Goal: Transaction & Acquisition: Purchase product/service

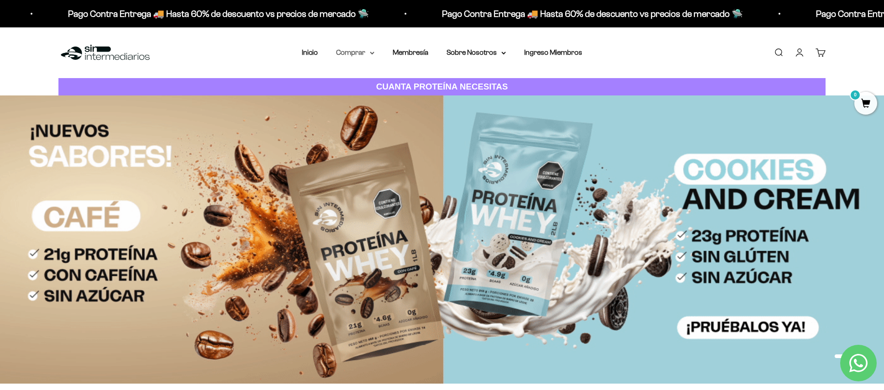
click at [359, 53] on summary "Comprar" at bounding box center [355, 53] width 38 height 12
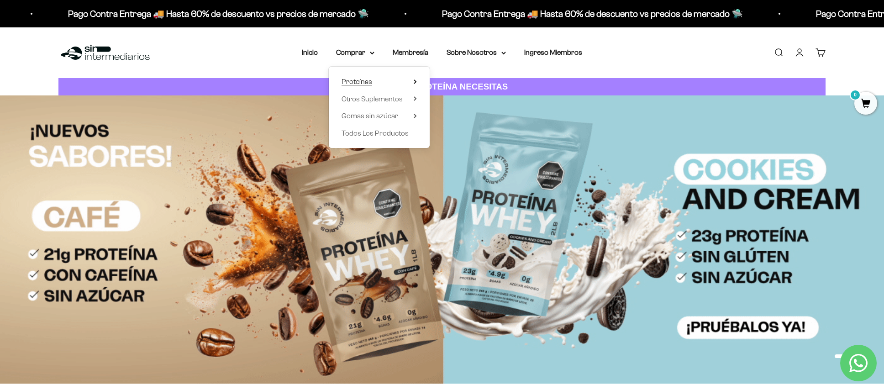
click at [380, 83] on summary "Proteínas" at bounding box center [379, 82] width 75 height 12
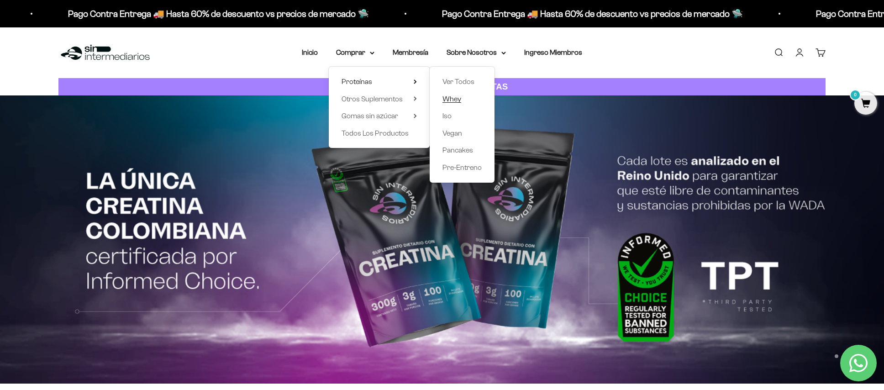
click at [449, 100] on span "Whey" at bounding box center [452, 99] width 19 height 8
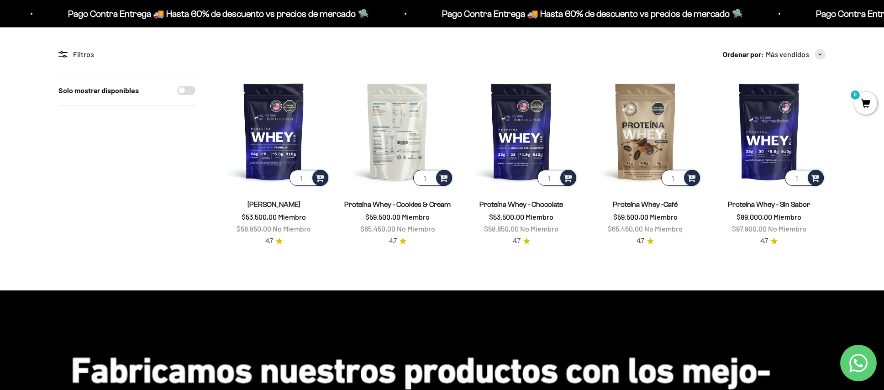
scroll to position [69, 0]
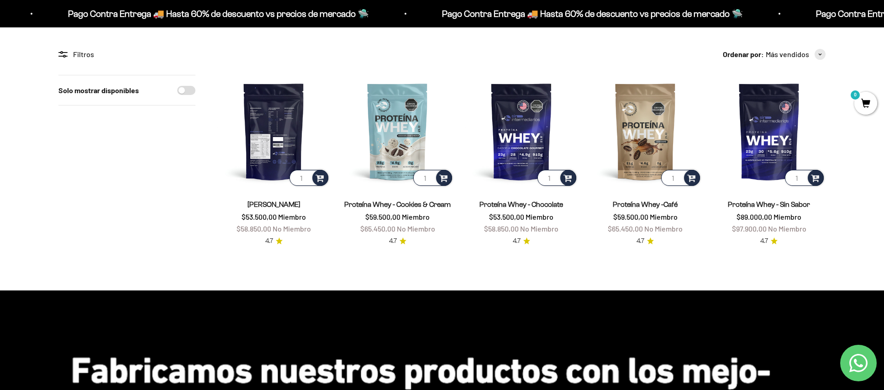
click at [280, 121] on img at bounding box center [273, 131] width 113 height 113
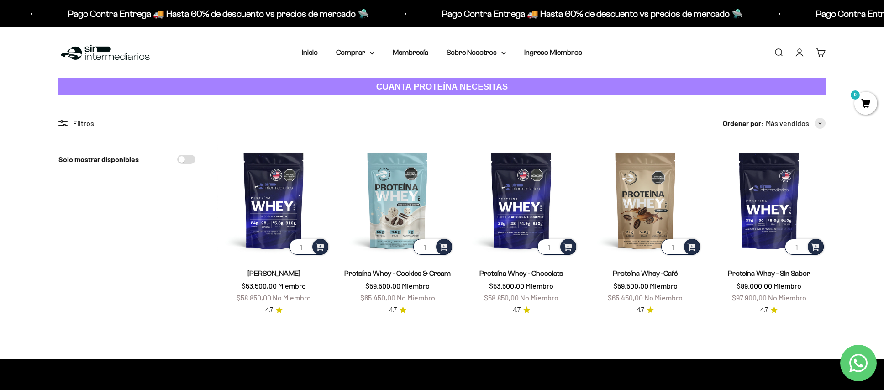
scroll to position [0, 0]
click at [109, 50] on img at bounding box center [105, 53] width 94 height 20
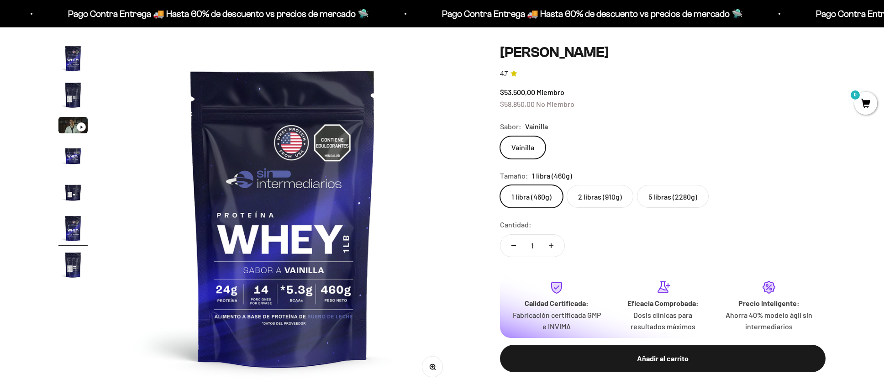
scroll to position [82, 0]
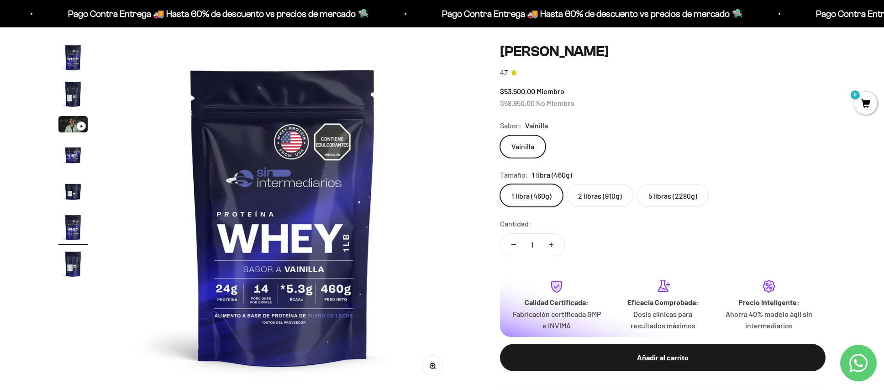
click at [709, 198] on div "1 libra (460g) 2 libras (910g) 5 libras (2280g)" at bounding box center [663, 195] width 326 height 23
click at [699, 196] on label "5 libras (2280g)" at bounding box center [673, 195] width 72 height 23
click at [500, 184] on input "5 libras (2280g)" at bounding box center [500, 184] width 0 height 0
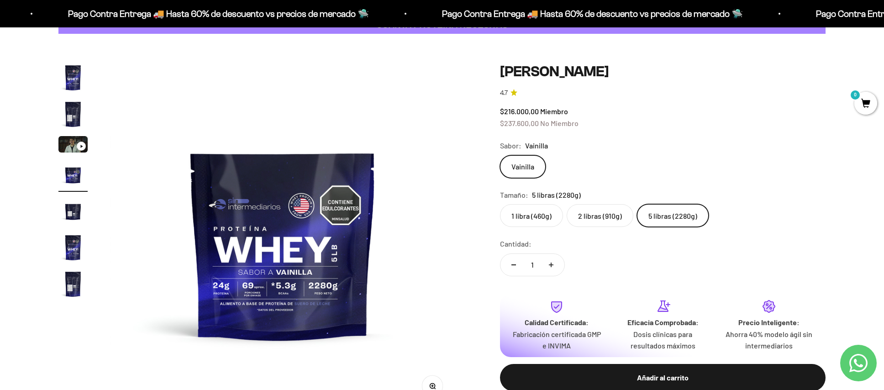
scroll to position [61, 0]
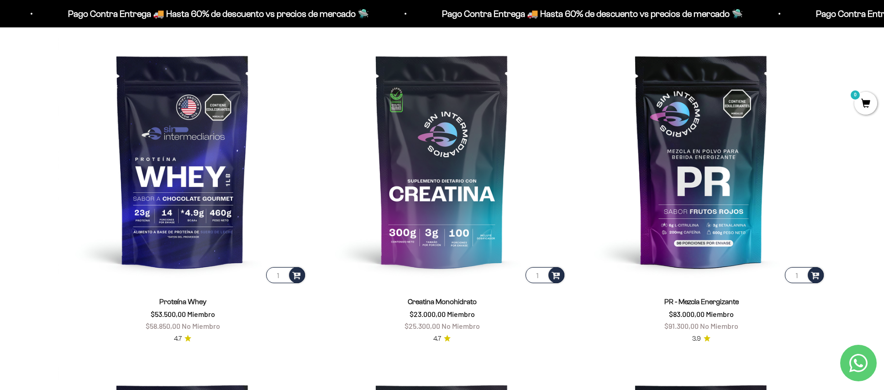
scroll to position [431, 0]
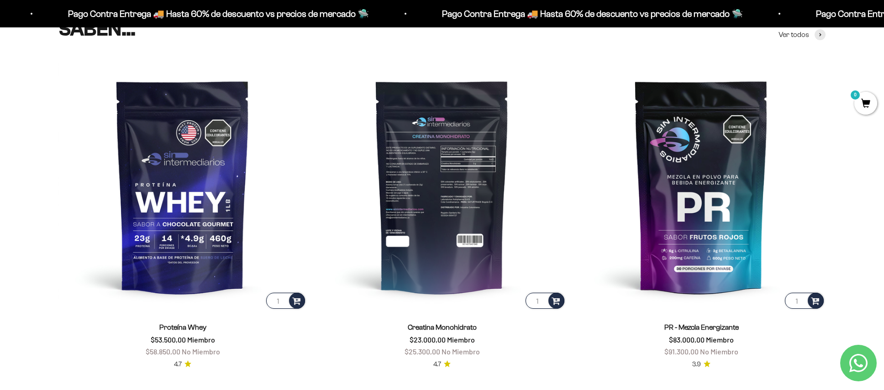
click at [445, 171] on img at bounding box center [442, 186] width 248 height 248
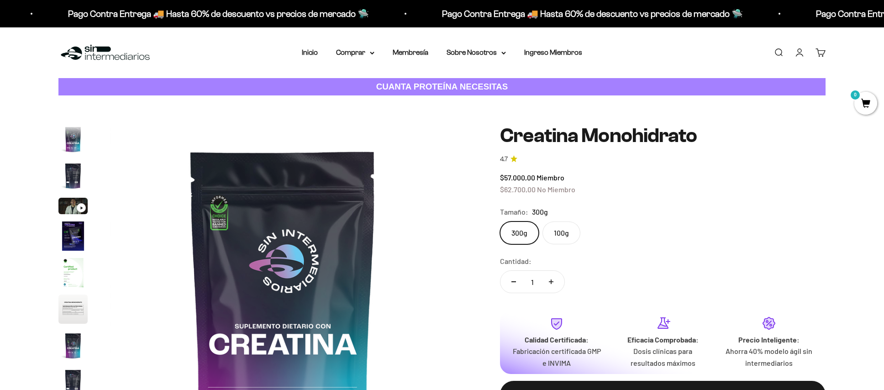
scroll to position [37, 0]
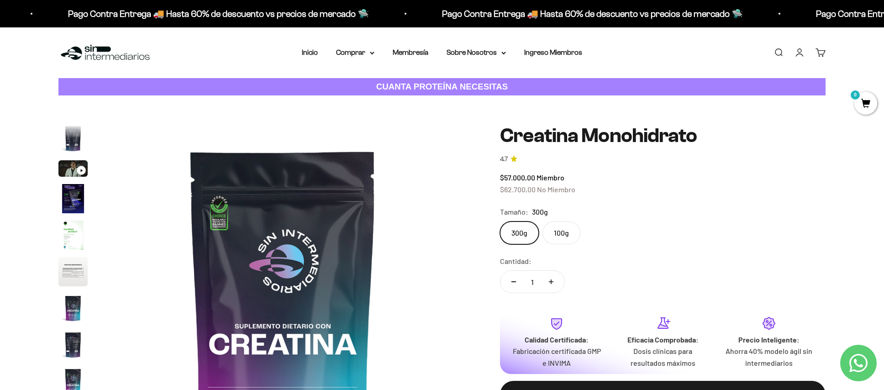
click at [527, 232] on label "300g" at bounding box center [519, 233] width 39 height 23
click at [500, 222] on input "300g" at bounding box center [500, 221] width 0 height 0
click at [529, 182] on div "$57.000,00 Miembro $62.700,00 No Miembro" at bounding box center [663, 183] width 326 height 23
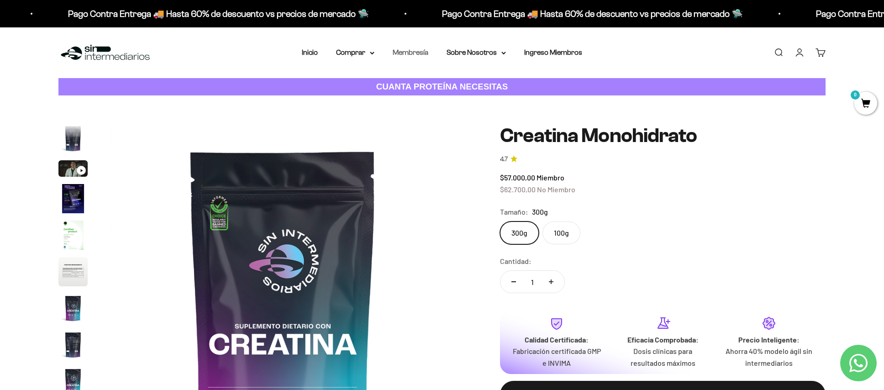
click at [414, 56] on link "Membresía" at bounding box center [411, 52] width 36 height 8
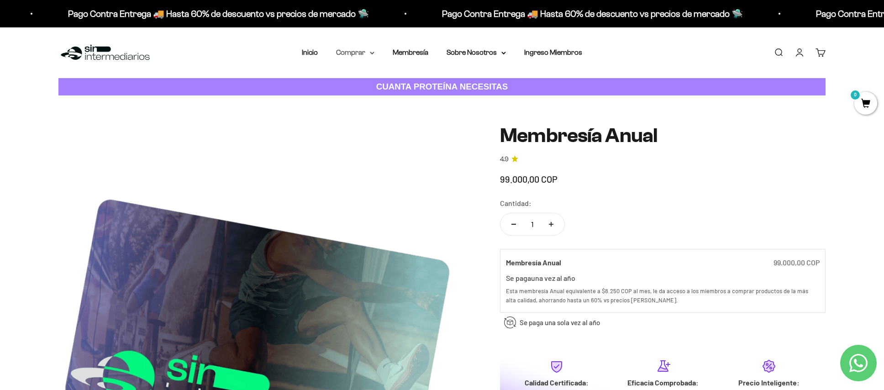
click at [352, 52] on summary "Comprar" at bounding box center [355, 53] width 38 height 12
click at [358, 78] on span "Proteínas" at bounding box center [357, 82] width 31 height 8
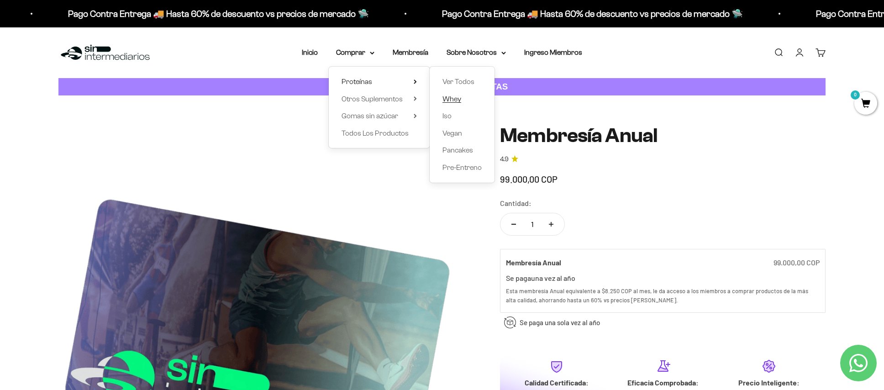
click at [450, 96] on span "Whey" at bounding box center [452, 99] width 19 height 8
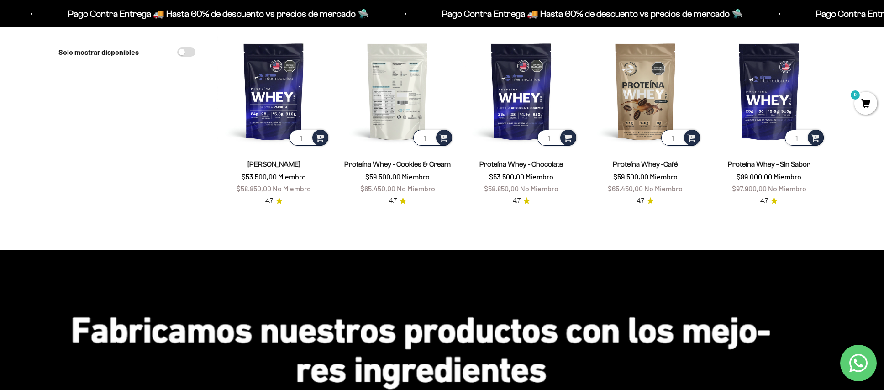
scroll to position [112, 0]
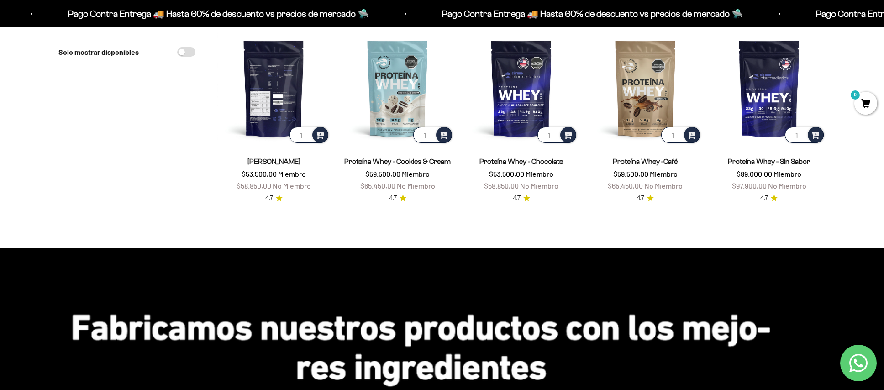
click at [303, 80] on img at bounding box center [273, 88] width 113 height 113
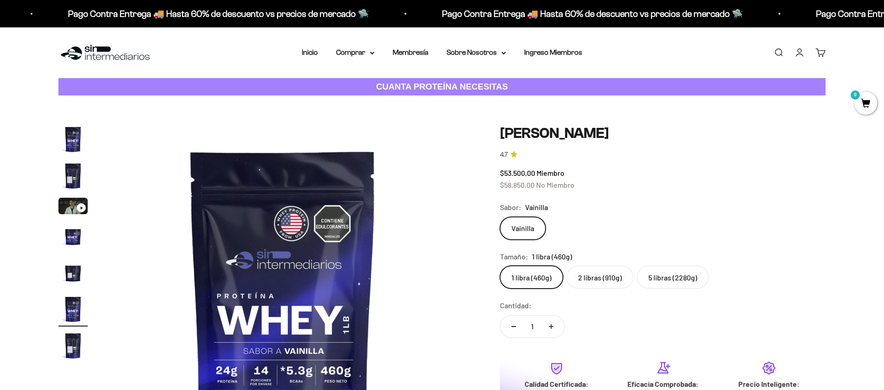
click at [667, 275] on label "5 libras (2280g)" at bounding box center [673, 277] width 72 height 23
click at [500, 266] on input "5 libras (2280g)" at bounding box center [500, 265] width 0 height 0
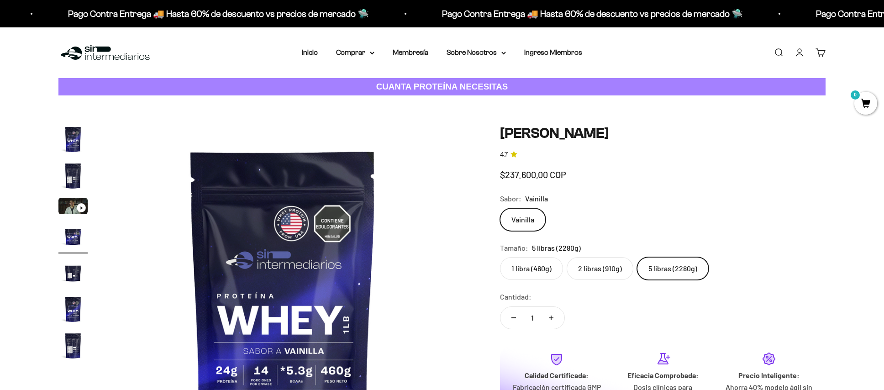
scroll to position [0, 1073]
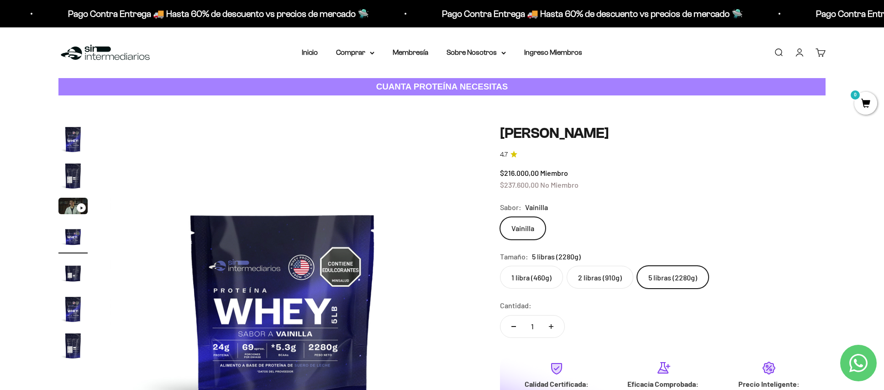
drag, startPoint x: 535, startPoint y: 188, endPoint x: 500, endPoint y: 184, distance: 35.0
drag, startPoint x: 506, startPoint y: 171, endPoint x: 533, endPoint y: 172, distance: 27.9
click at [371, 53] on icon at bounding box center [372, 53] width 4 height 2
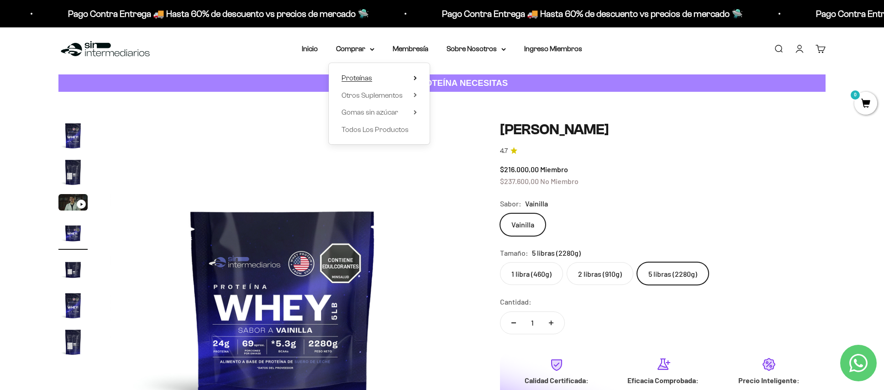
click at [366, 80] on span "Proteínas" at bounding box center [357, 78] width 31 height 8
click at [394, 128] on span "Todos Los Productos" at bounding box center [375, 130] width 67 height 8
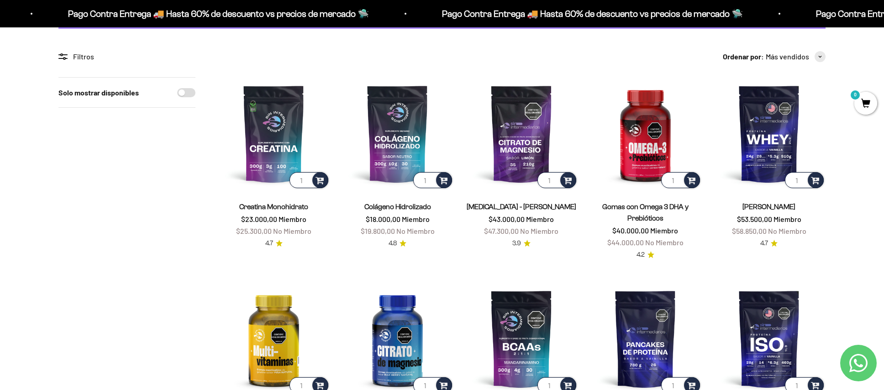
scroll to position [58, 0]
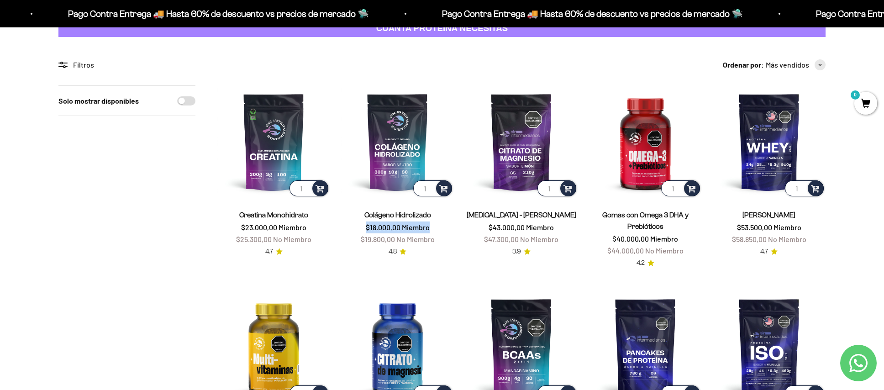
drag, startPoint x: 366, startPoint y: 226, endPoint x: 457, endPoint y: 226, distance: 90.9
click at [399, 116] on img at bounding box center [397, 141] width 113 height 113
click at [289, 127] on img at bounding box center [273, 141] width 113 height 113
click at [389, 141] on img at bounding box center [397, 141] width 113 height 113
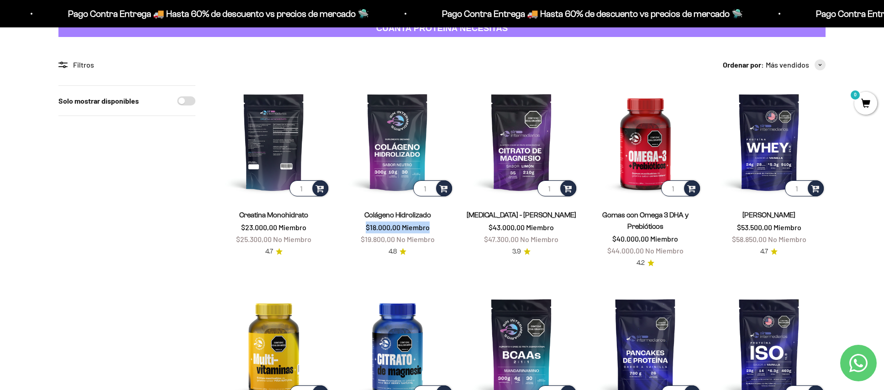
click at [273, 115] on img at bounding box center [273, 141] width 113 height 113
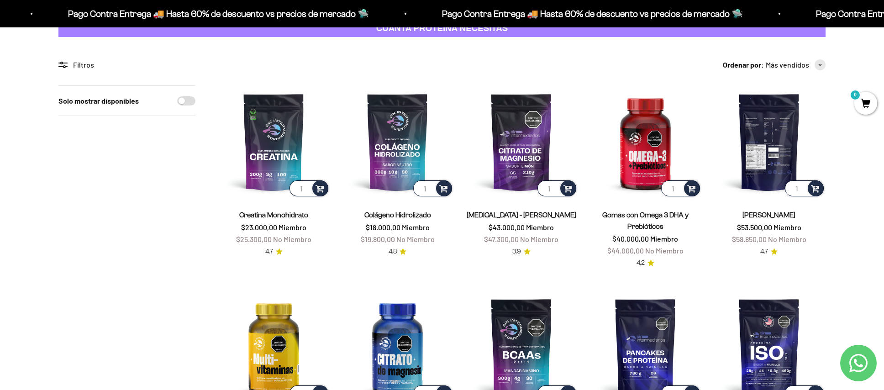
drag, startPoint x: 702, startPoint y: 135, endPoint x: 716, endPoint y: 133, distance: 13.4
click at [747, 131] on img at bounding box center [769, 141] width 113 height 113
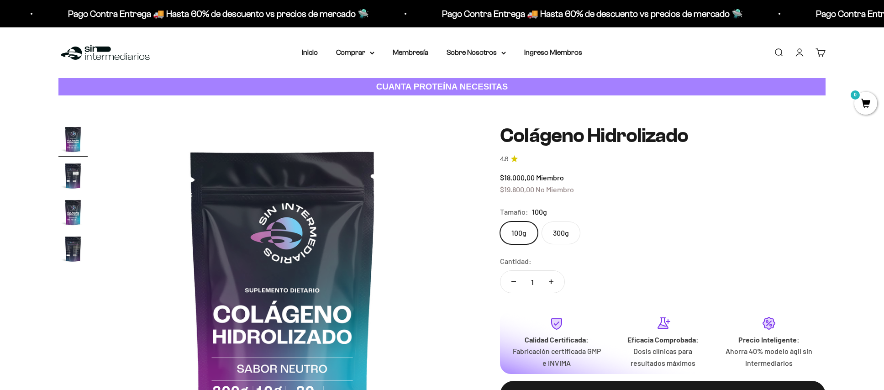
click at [565, 235] on label "300g" at bounding box center [561, 233] width 39 height 23
click at [500, 222] on input "300g" at bounding box center [500, 221] width 0 height 0
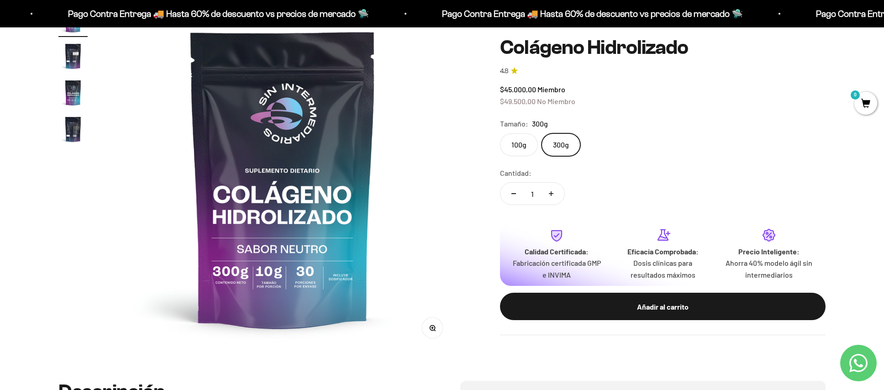
scroll to position [65, 0]
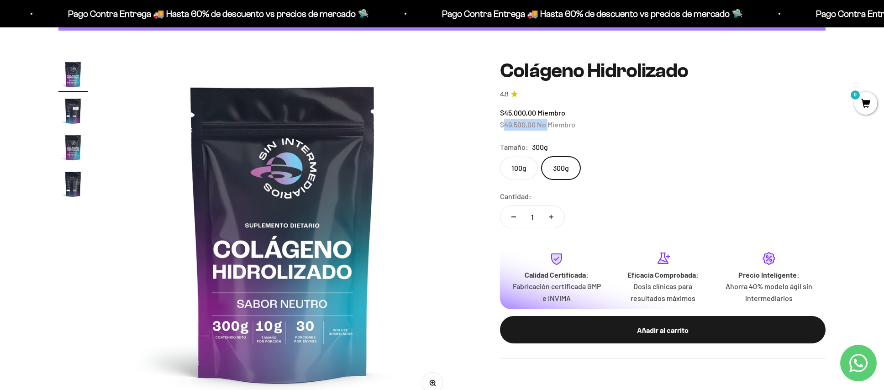
drag, startPoint x: 505, startPoint y: 126, endPoint x: 551, endPoint y: 122, distance: 46.3
click at [551, 122] on span "$49.500,00 No Miembro" at bounding box center [537, 124] width 75 height 9
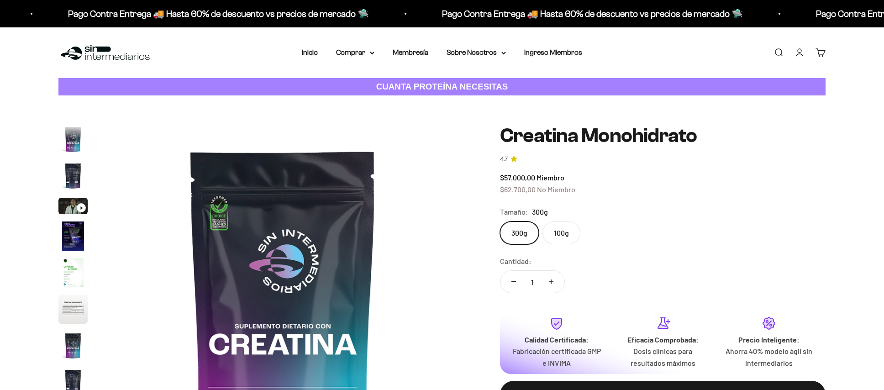
scroll to position [37, 0]
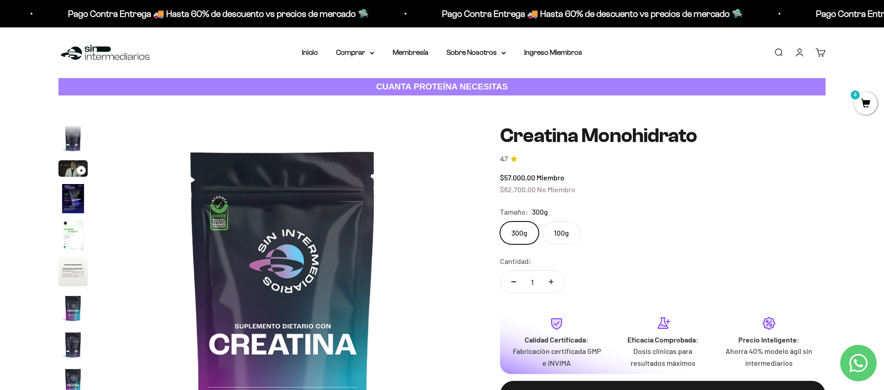
click at [519, 233] on label "300g" at bounding box center [519, 233] width 39 height 23
click at [500, 222] on input "300g" at bounding box center [500, 221] width 0 height 0
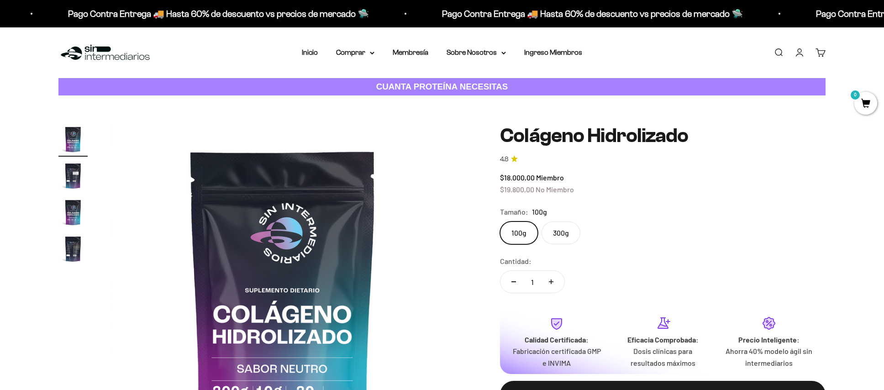
click at [548, 227] on label "300g" at bounding box center [561, 233] width 39 height 23
click at [500, 222] on input "300g" at bounding box center [500, 221] width 0 height 0
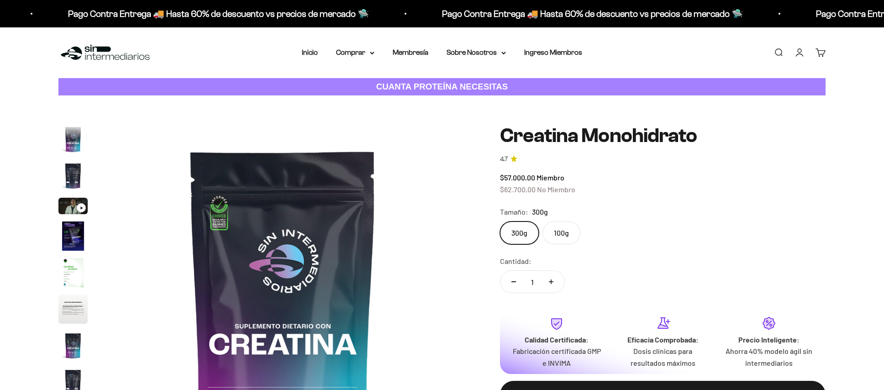
scroll to position [37, 0]
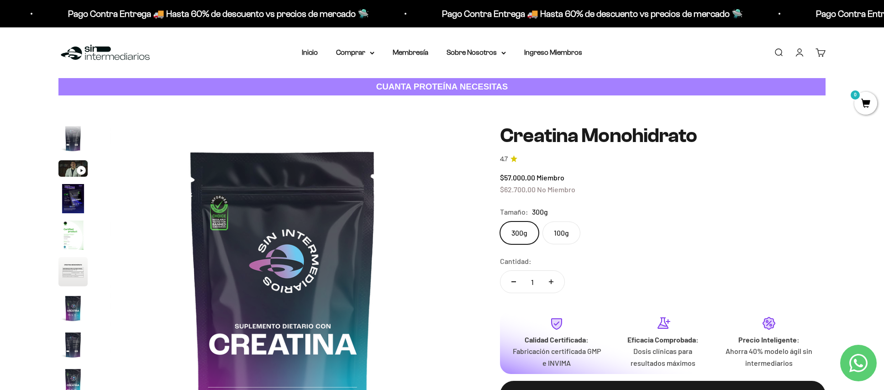
click at [519, 230] on label "300g" at bounding box center [519, 233] width 39 height 23
click at [500, 222] on input "300g" at bounding box center [500, 221] width 0 height 0
drag, startPoint x: 574, startPoint y: 190, endPoint x: 500, endPoint y: 191, distance: 73.5
click at [500, 191] on div "$57.000,00 Miembro $62.700,00 No Miembro" at bounding box center [663, 183] width 326 height 23
click at [522, 190] on span "$62.700,00" at bounding box center [518, 189] width 36 height 9
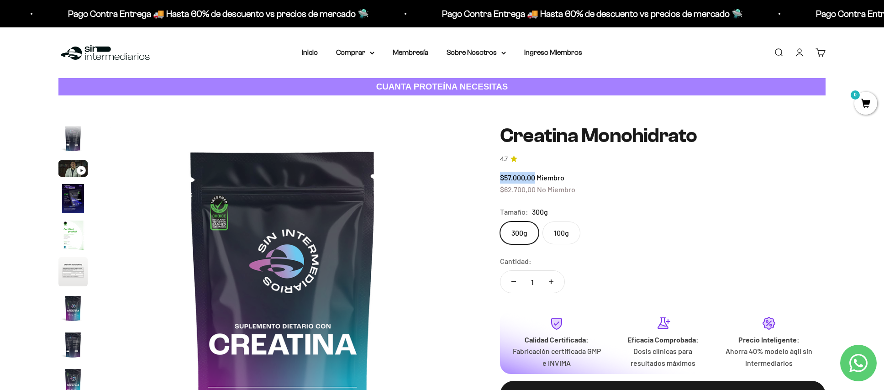
drag, startPoint x: 533, startPoint y: 178, endPoint x: 490, endPoint y: 178, distance: 42.9
click at [490, 178] on div "Zoom Ir al artículo 1 Ir al artículo 2 Ir al artículo 3 Ir al artículo 4 Ir al …" at bounding box center [441, 298] width 767 height 347
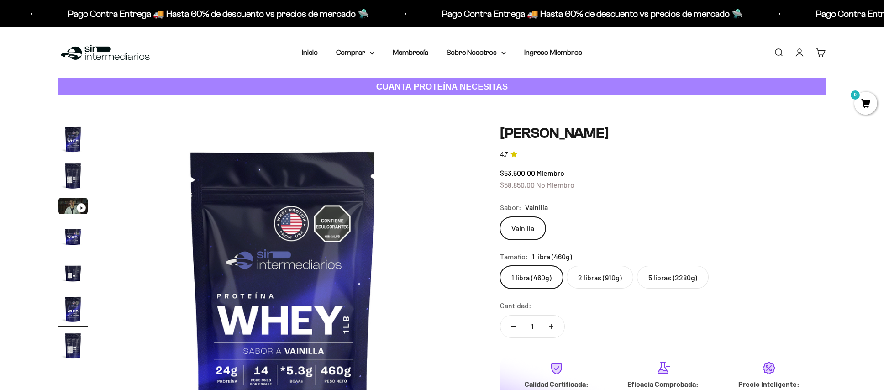
click at [694, 273] on label "5 libras (2280g)" at bounding box center [673, 277] width 72 height 23
click at [500, 266] on input "5 libras (2280g)" at bounding box center [500, 265] width 0 height 0
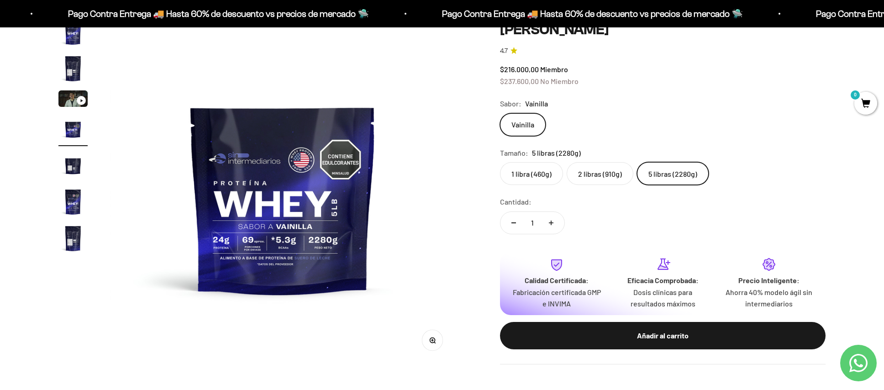
scroll to position [111, 0]
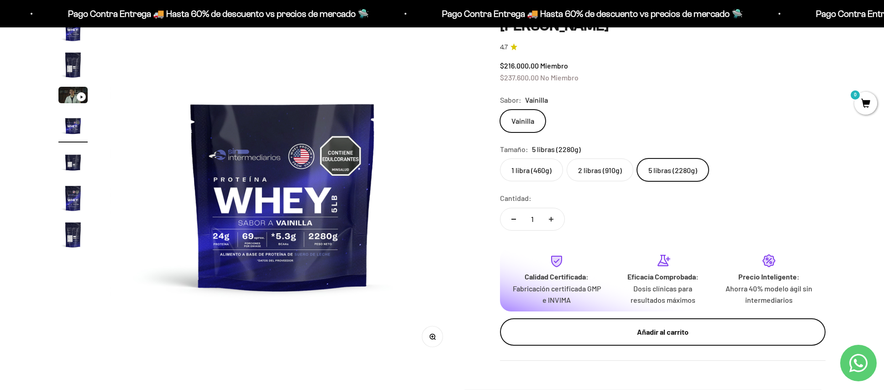
click at [705, 332] on div "Añadir al carrito" at bounding box center [662, 332] width 289 height 12
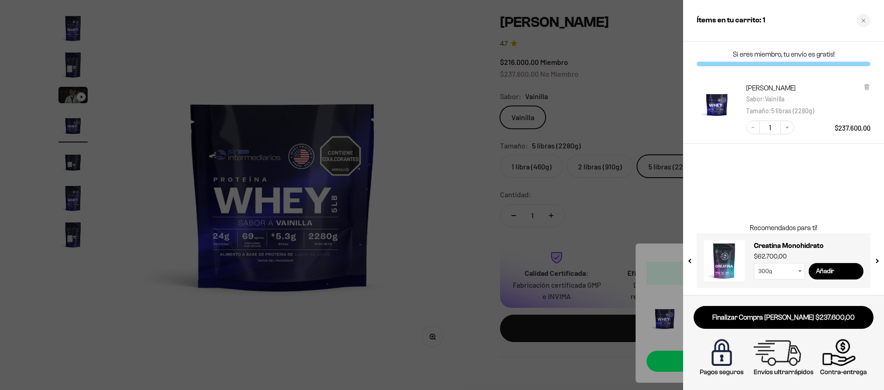
click at [797, 274] on select "300g 100g" at bounding box center [779, 271] width 51 height 16
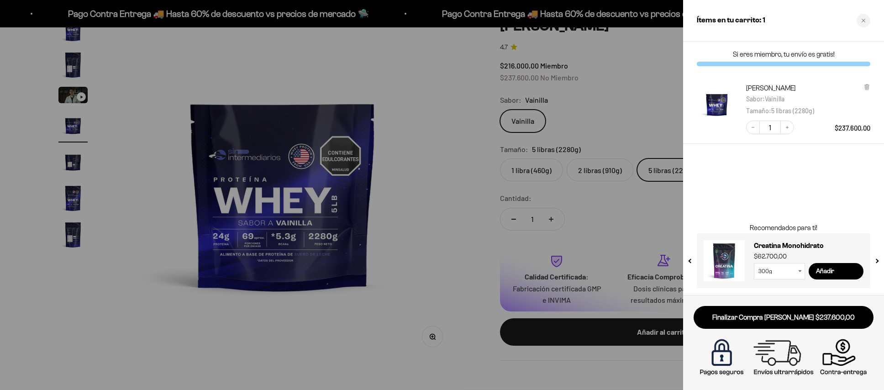
click at [798, 272] on icon at bounding box center [800, 271] width 4 height 2
click at [800, 270] on icon at bounding box center [800, 271] width 4 height 2
click at [834, 269] on input "Añadir" at bounding box center [836, 271] width 55 height 16
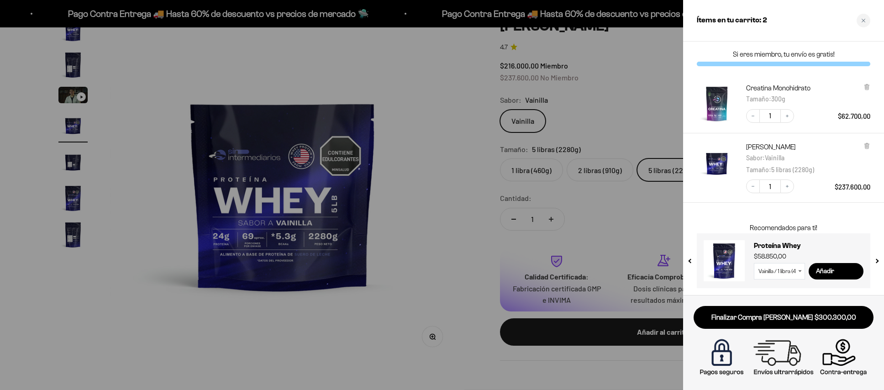
click at [463, 186] on div at bounding box center [442, 195] width 884 height 390
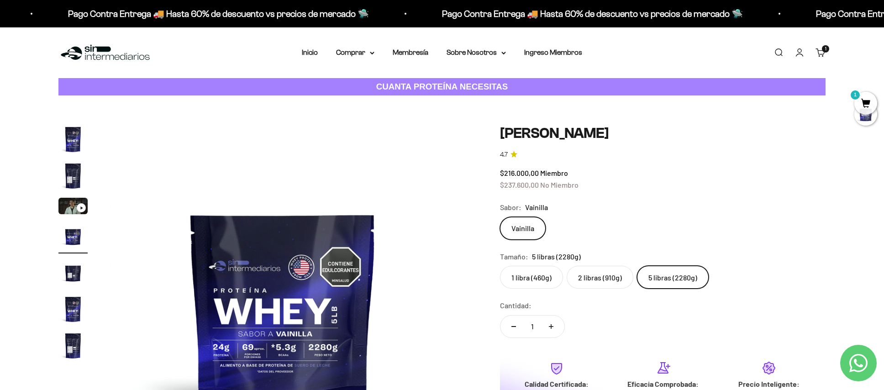
scroll to position [0, 0]
click at [316, 52] on nav "Inicio Comprar Proteínas Ver Todos Whey Iso Vegan" at bounding box center [442, 53] width 280 height 12
click at [312, 53] on link "Inicio" at bounding box center [310, 52] width 16 height 8
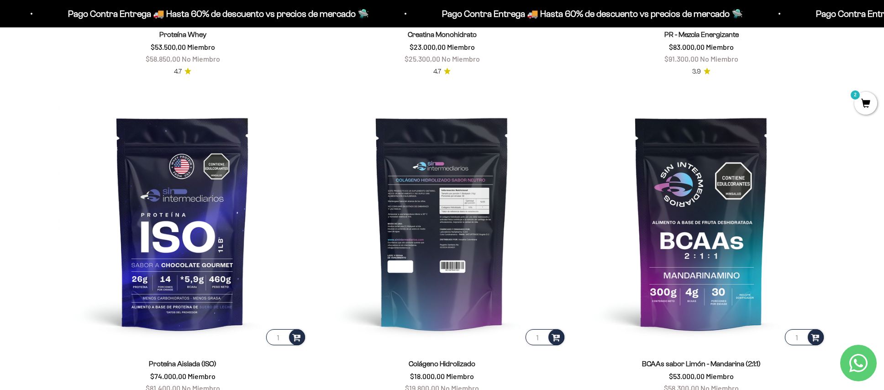
scroll to position [727, 0]
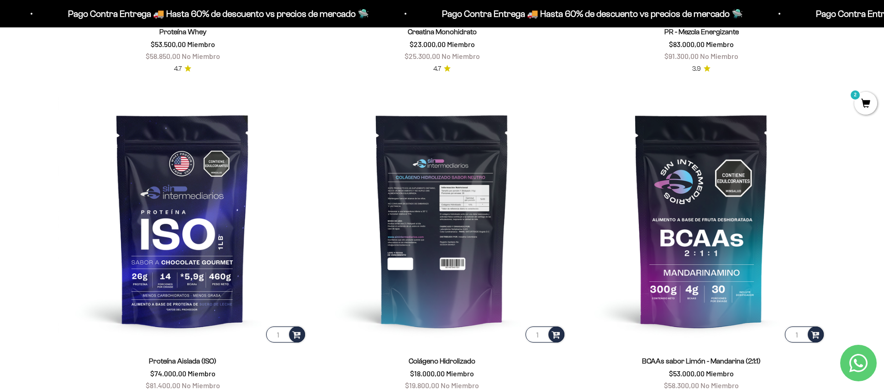
click at [389, 214] on img at bounding box center [442, 220] width 248 height 248
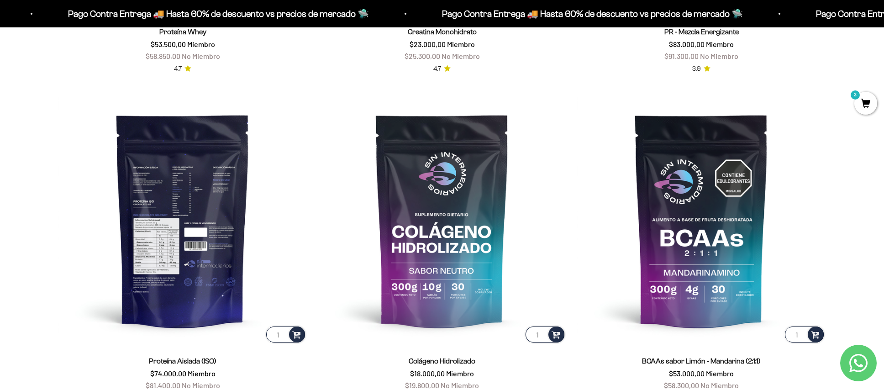
click at [231, 205] on img at bounding box center [182, 220] width 248 height 248
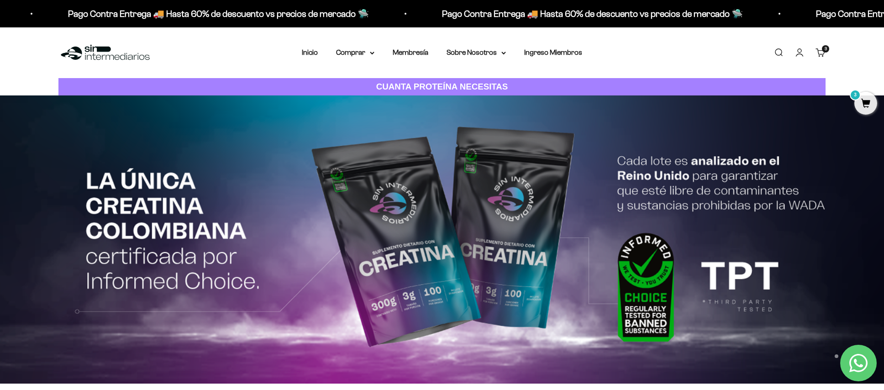
scroll to position [0, 0]
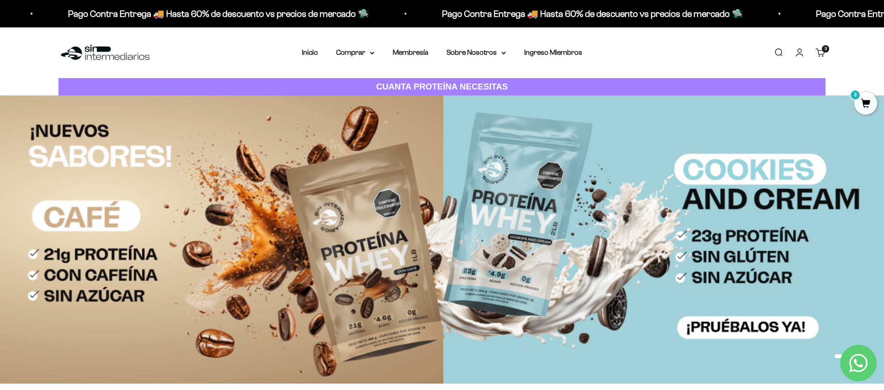
click at [862, 100] on span "3" at bounding box center [866, 103] width 23 height 23
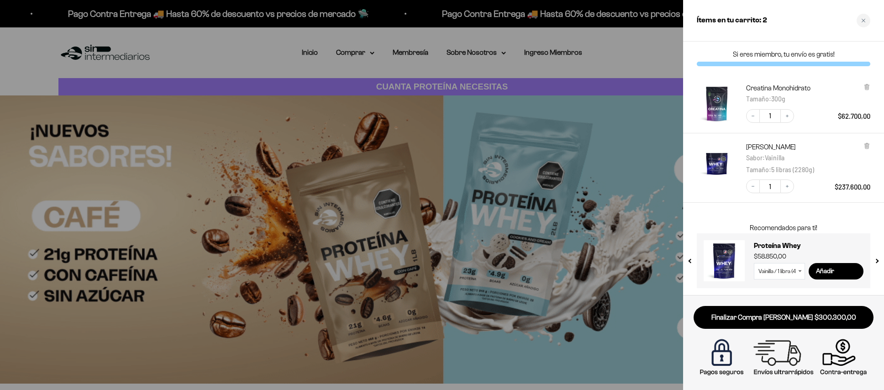
drag, startPoint x: 690, startPoint y: 46, endPoint x: 678, endPoint y: 47, distance: 12.4
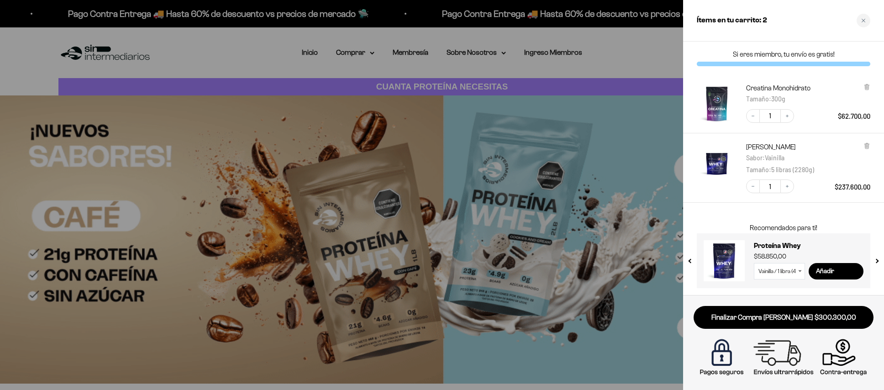
click at [690, 46] on div "Si eres miembro, tu envío es gratis!" at bounding box center [783, 58] width 201 height 33
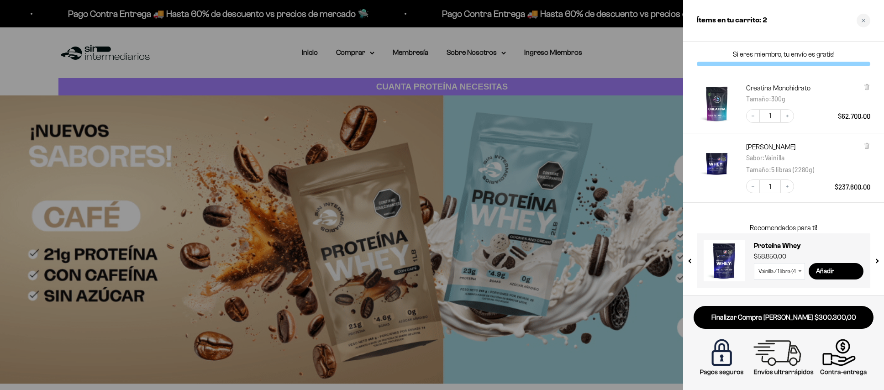
click at [669, 47] on div at bounding box center [442, 195] width 884 height 390
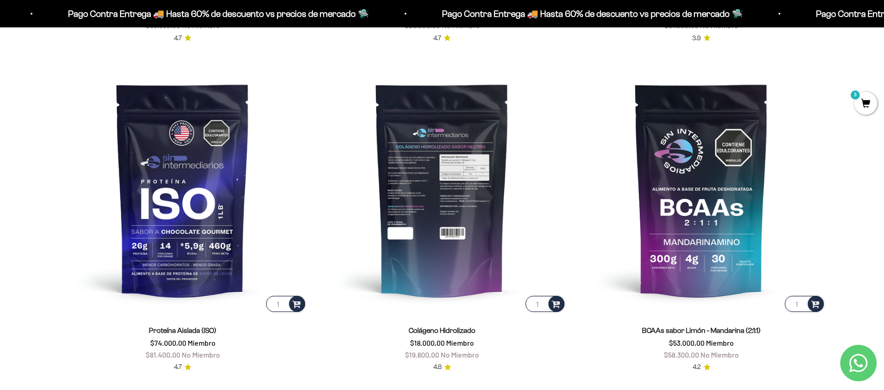
scroll to position [770, 0]
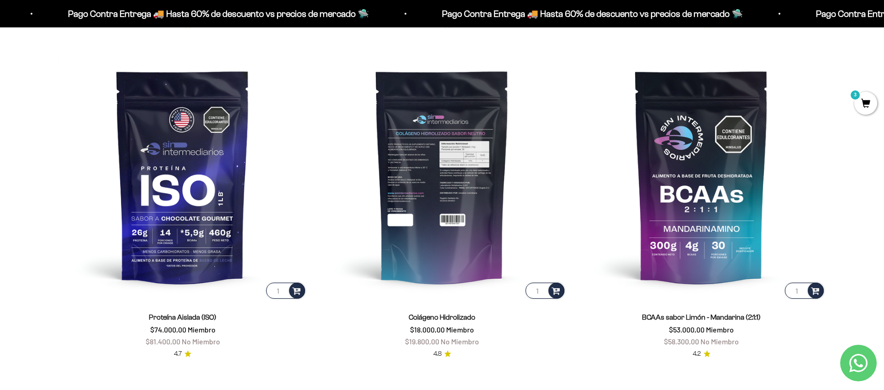
click at [466, 228] on img at bounding box center [442, 176] width 248 height 248
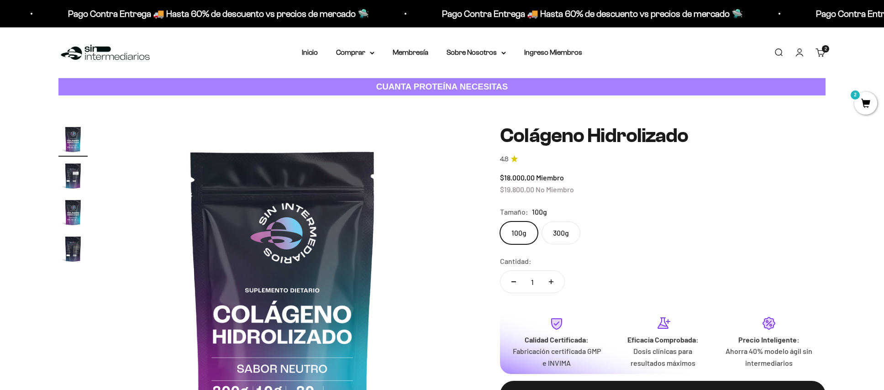
click at [560, 235] on label "300g" at bounding box center [561, 233] width 39 height 23
click at [500, 222] on input "300g" at bounding box center [500, 221] width 0 height 0
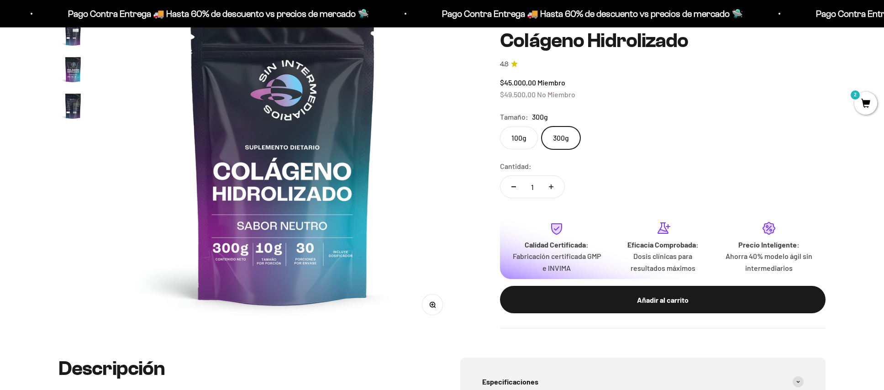
scroll to position [148, 0]
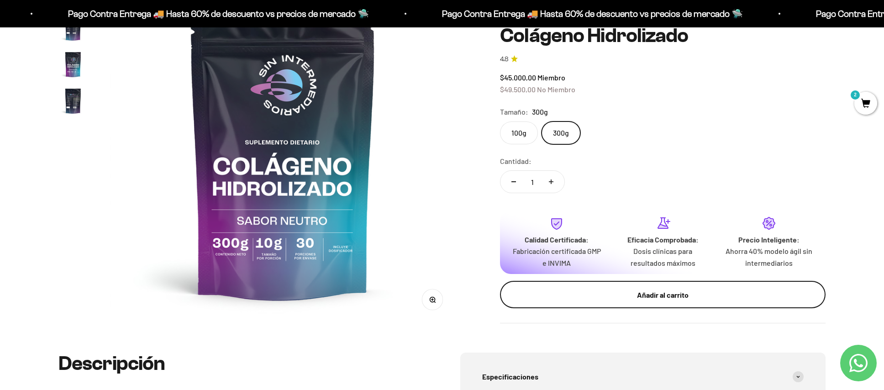
click at [658, 295] on div "Añadir al carrito" at bounding box center [662, 295] width 289 height 12
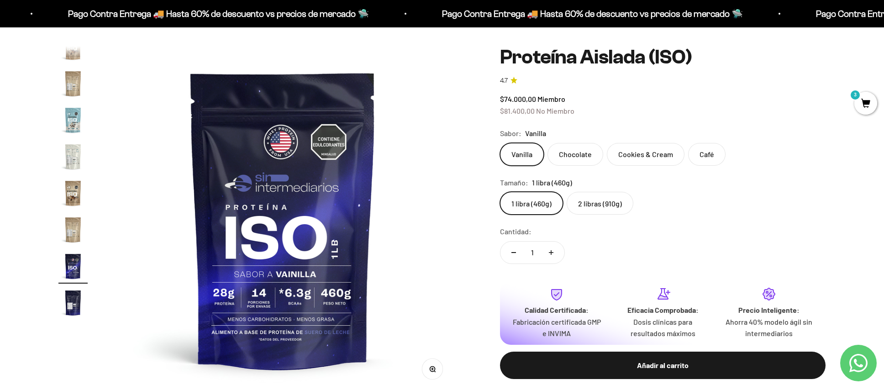
scroll to position [84, 0]
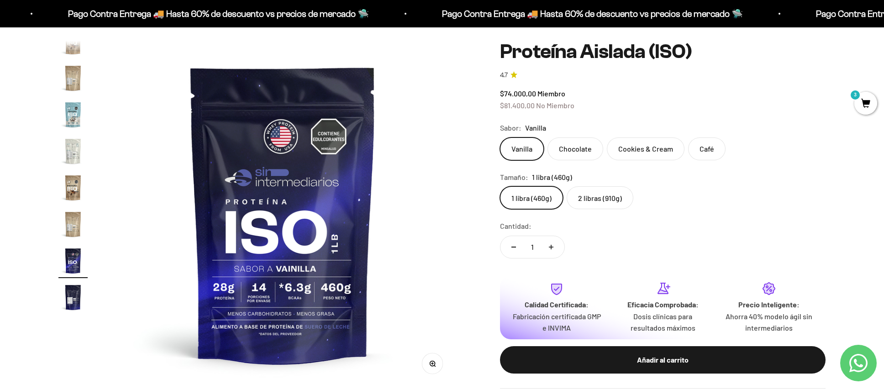
click at [863, 101] on span "3" at bounding box center [866, 103] width 23 height 23
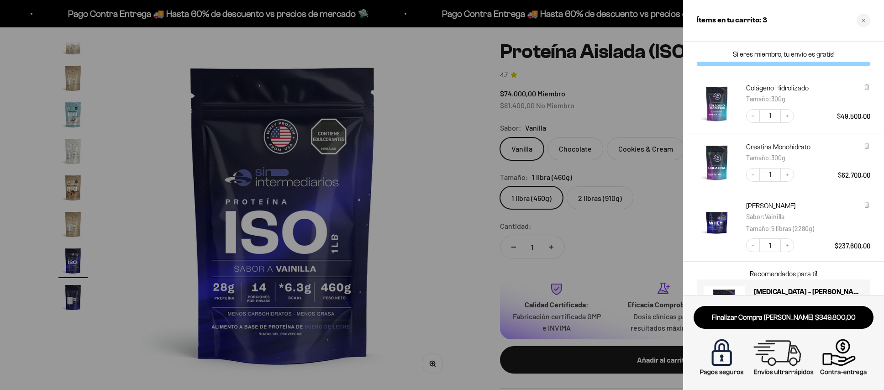
click at [724, 211] on img "Proteína Whey - Vainilla - Vainilla / 5 libras (2280g)" at bounding box center [717, 221] width 40 height 40
click at [432, 235] on div at bounding box center [442, 195] width 884 height 390
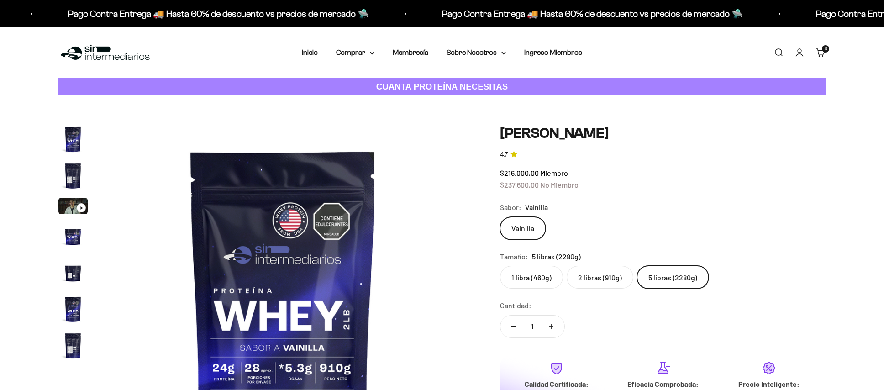
scroll to position [0, 1073]
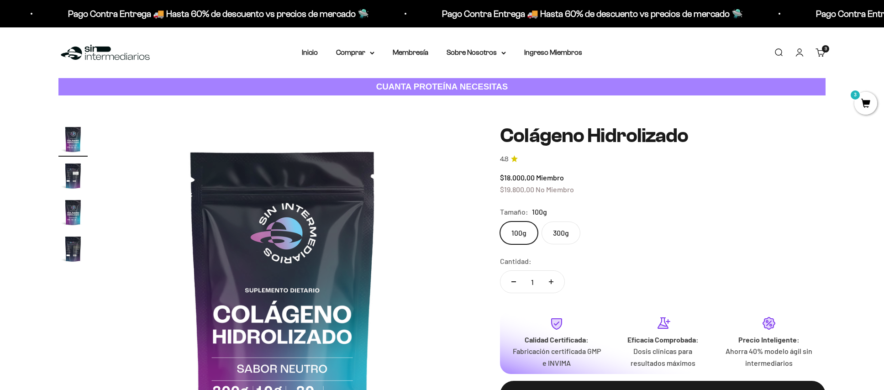
click at [549, 242] on label "300g" at bounding box center [561, 233] width 39 height 23
click at [500, 222] on input "300g" at bounding box center [500, 221] width 0 height 0
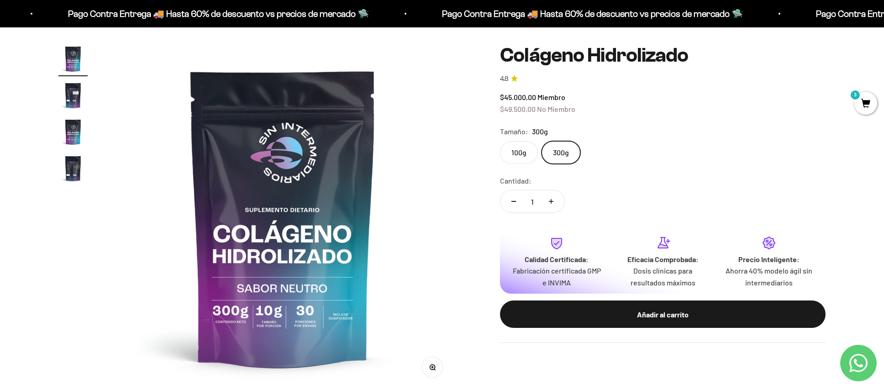
scroll to position [87, 0]
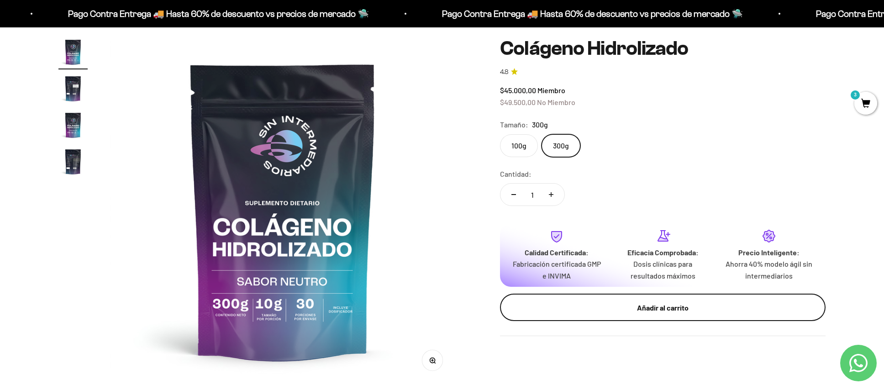
click at [691, 302] on div "Añadir al carrito" at bounding box center [662, 308] width 289 height 12
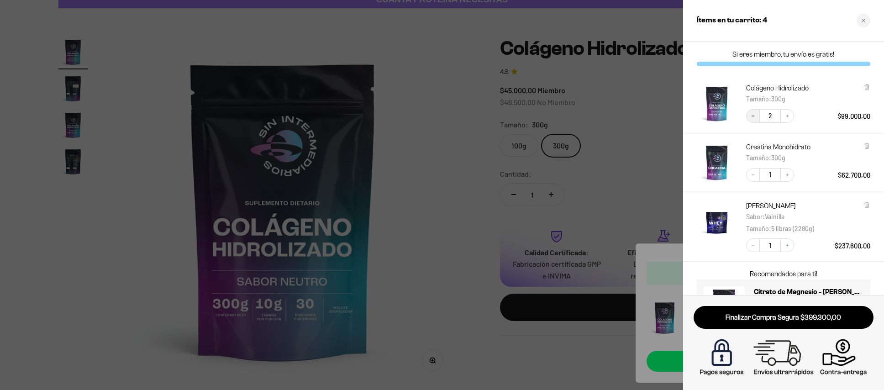
click at [752, 121] on button "Decrease quantity" at bounding box center [753, 116] width 14 height 14
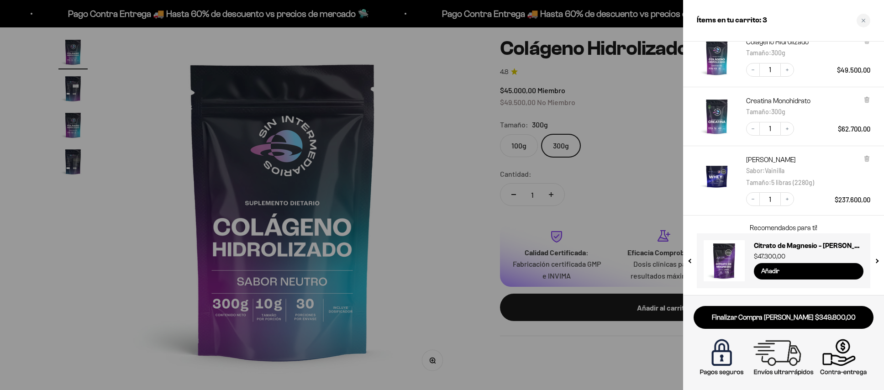
scroll to position [46, 0]
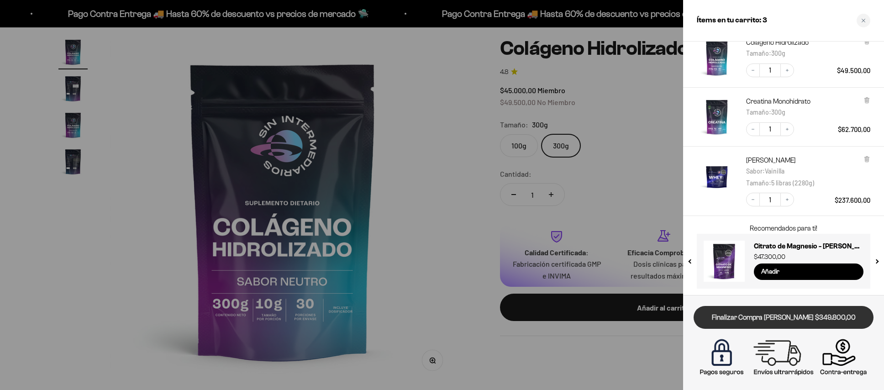
click at [858, 318] on link "Finalizar Compra [PERSON_NAME] $349.800,00" at bounding box center [784, 317] width 180 height 23
click at [844, 318] on link "Finalizar Compra [PERSON_NAME] $349.800,00" at bounding box center [784, 317] width 180 height 23
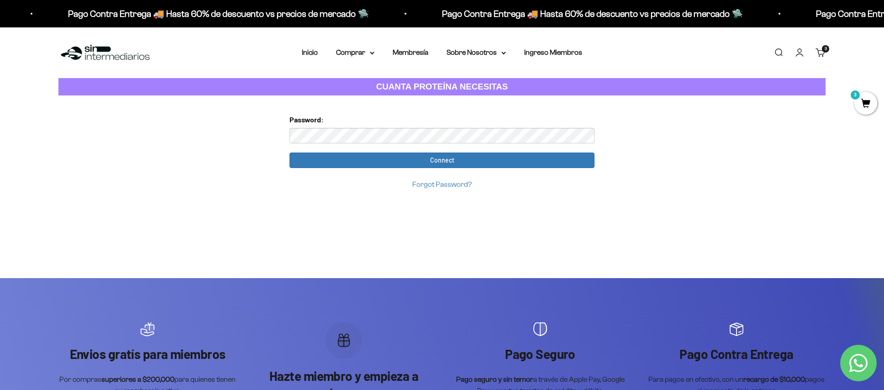
click at [442, 159] on input "Connect" at bounding box center [442, 161] width 305 height 16
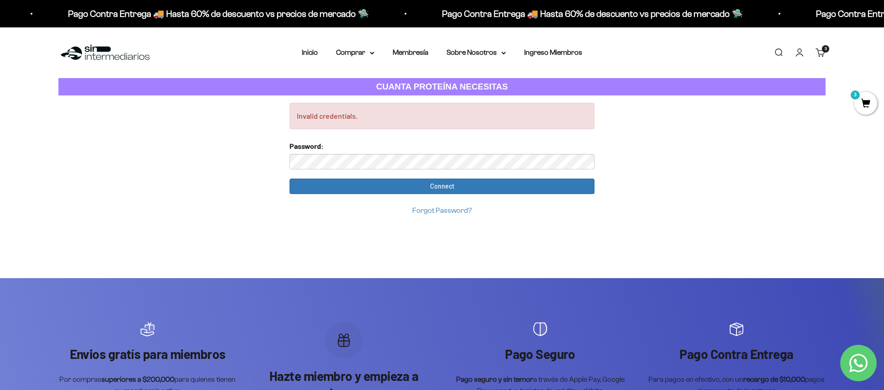
click at [800, 52] on link "Iniciar sesión" at bounding box center [800, 52] width 10 height 10
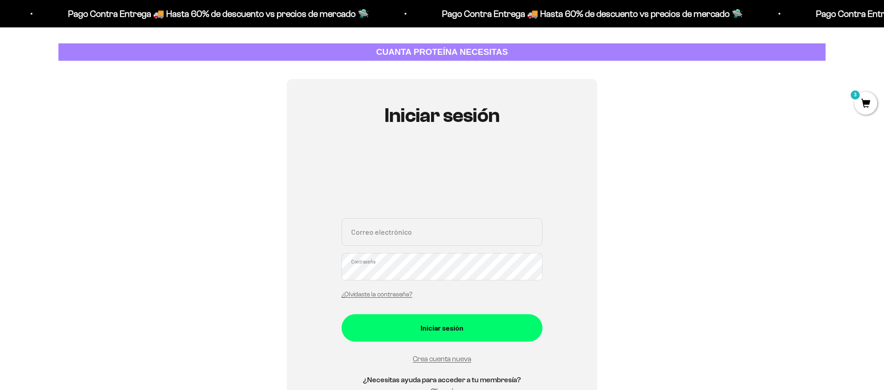
scroll to position [74, 0]
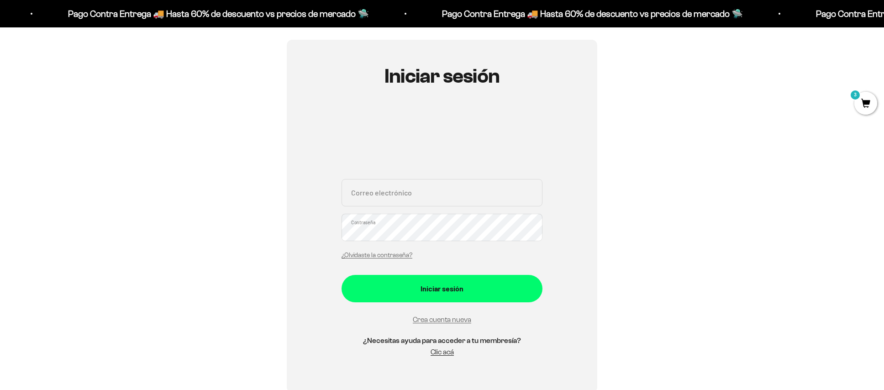
click at [632, 246] on div "Iniciar sesión Correo electrónico Contraseña ¿Olvidaste la contraseña? Iniciar …" at bounding box center [441, 216] width 767 height 353
click at [449, 318] on link "Crea cuenta nueva" at bounding box center [442, 320] width 58 height 8
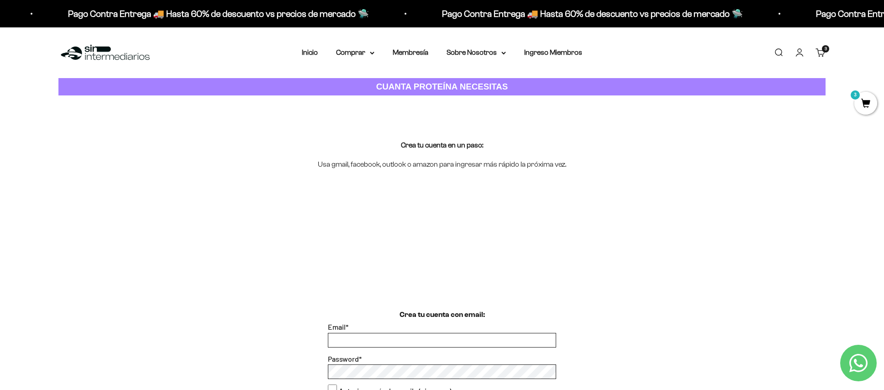
click at [644, 190] on div "Crea tu cuenta en un paso: Usa gmail, facebook, outlook o amazon para ingresar …" at bounding box center [442, 154] width 884 height 118
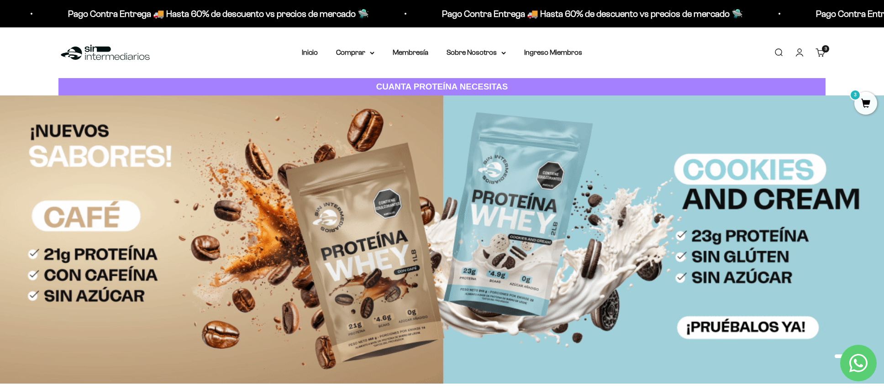
click at [797, 50] on link "Cuenta" at bounding box center [800, 52] width 10 height 10
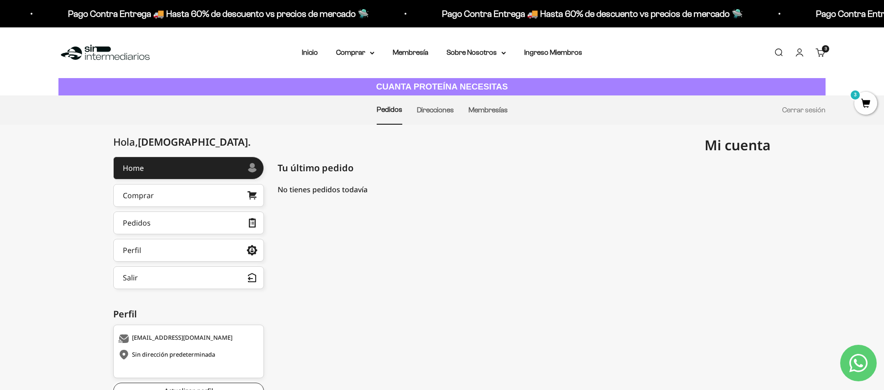
click at [864, 110] on span "3" at bounding box center [866, 103] width 23 height 23
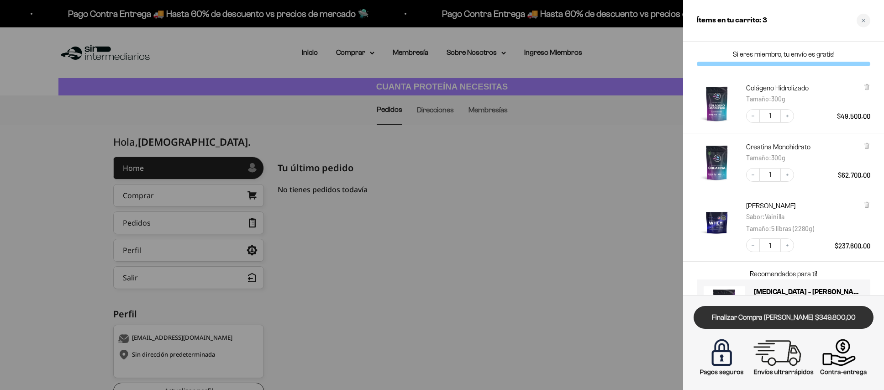
click at [818, 313] on link "Finalizar Compra [PERSON_NAME] $349.800,00" at bounding box center [784, 317] width 180 height 23
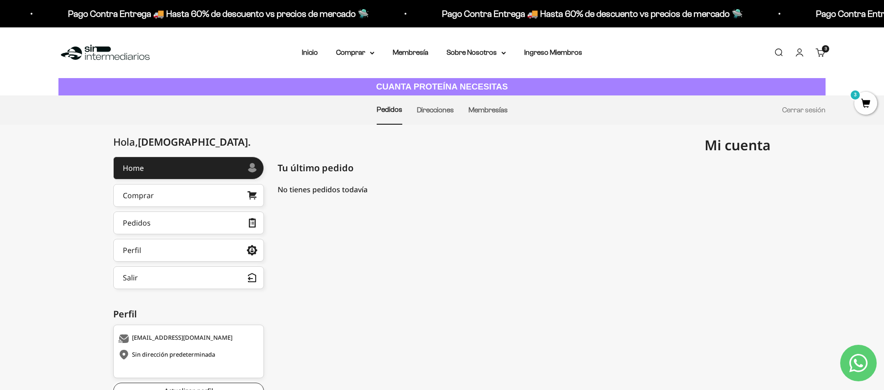
click at [259, 5] on div "Pago Contra Entrega 🚚 Hasta 60% de descuento vs precios [PERSON_NAME] 🛸 Pago Co…" at bounding box center [442, 13] width 884 height 27
